Goal: Browse casually

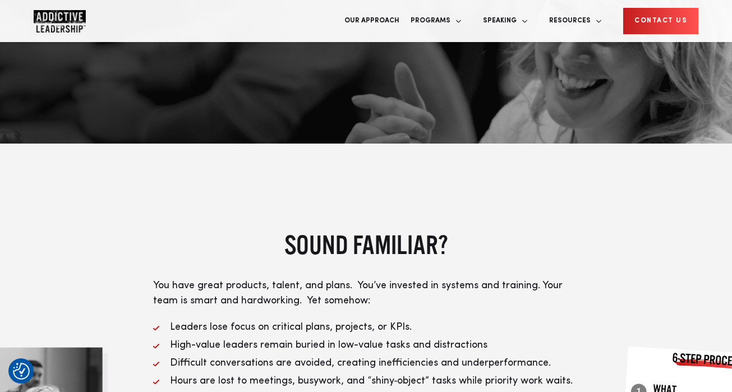
scroll to position [161, 0]
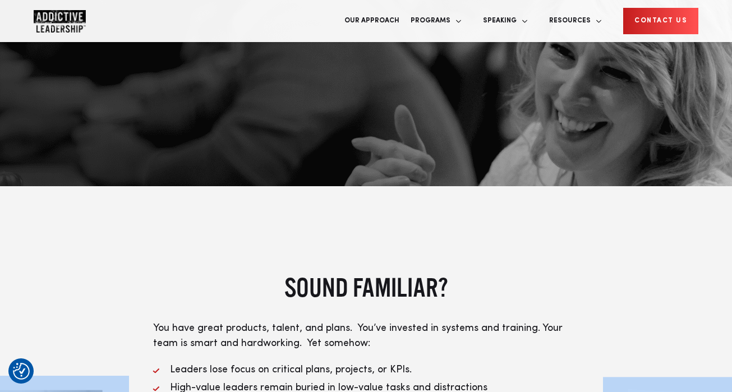
drag, startPoint x: 349, startPoint y: 185, endPoint x: 352, endPoint y: 196, distance: 12.1
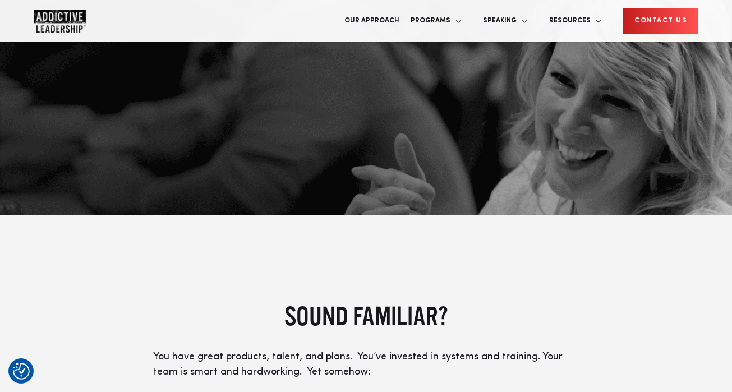
scroll to position [158, 0]
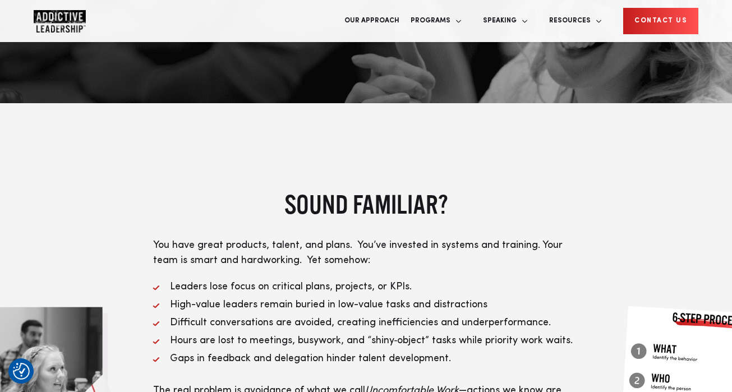
scroll to position [247, 0]
